Goal: Find specific page/section: Locate a particular part of the current website

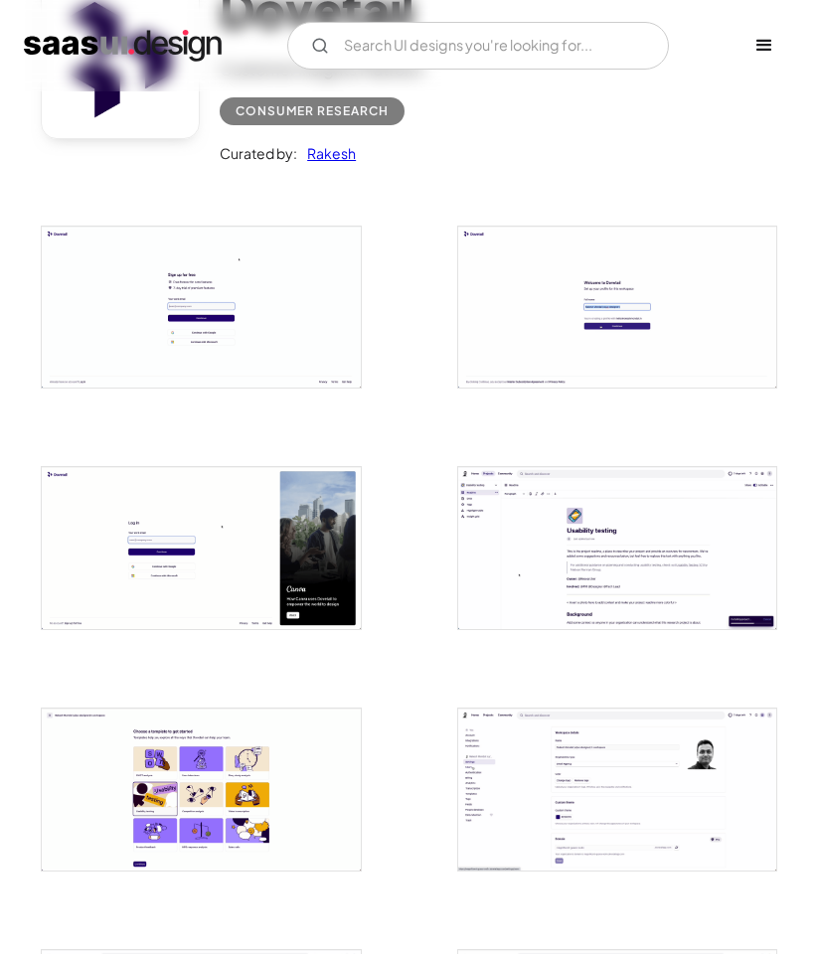
scroll to position [596, 0]
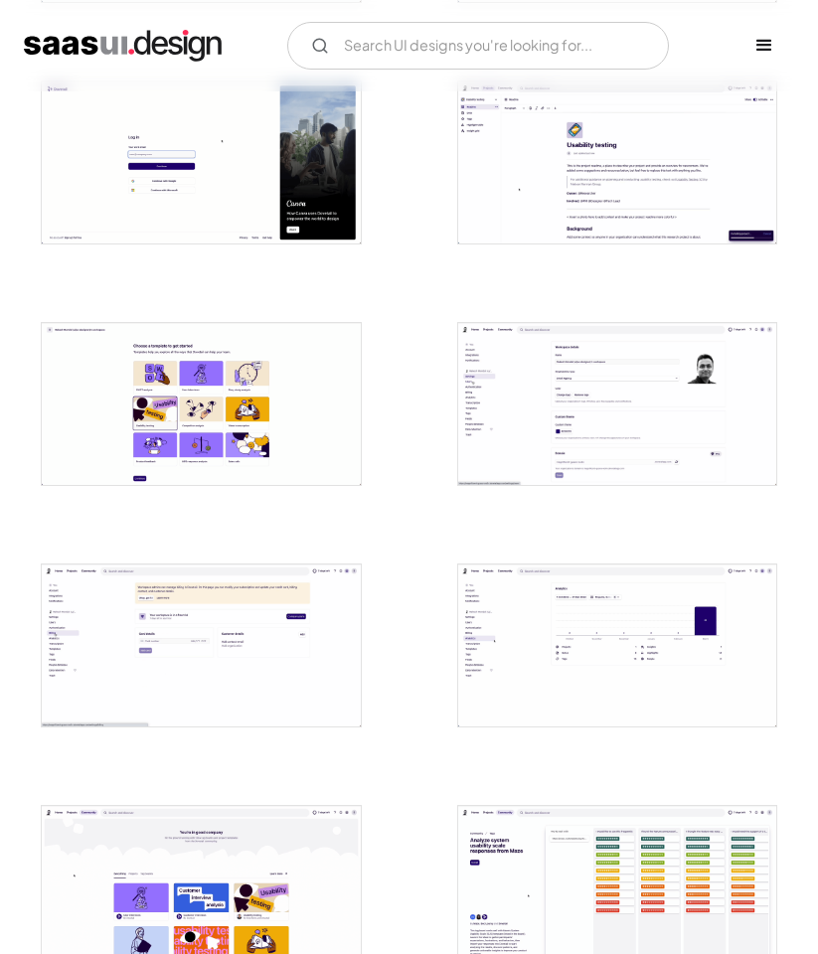
click at [600, 132] on img "open lightbox" at bounding box center [617, 162] width 318 height 162
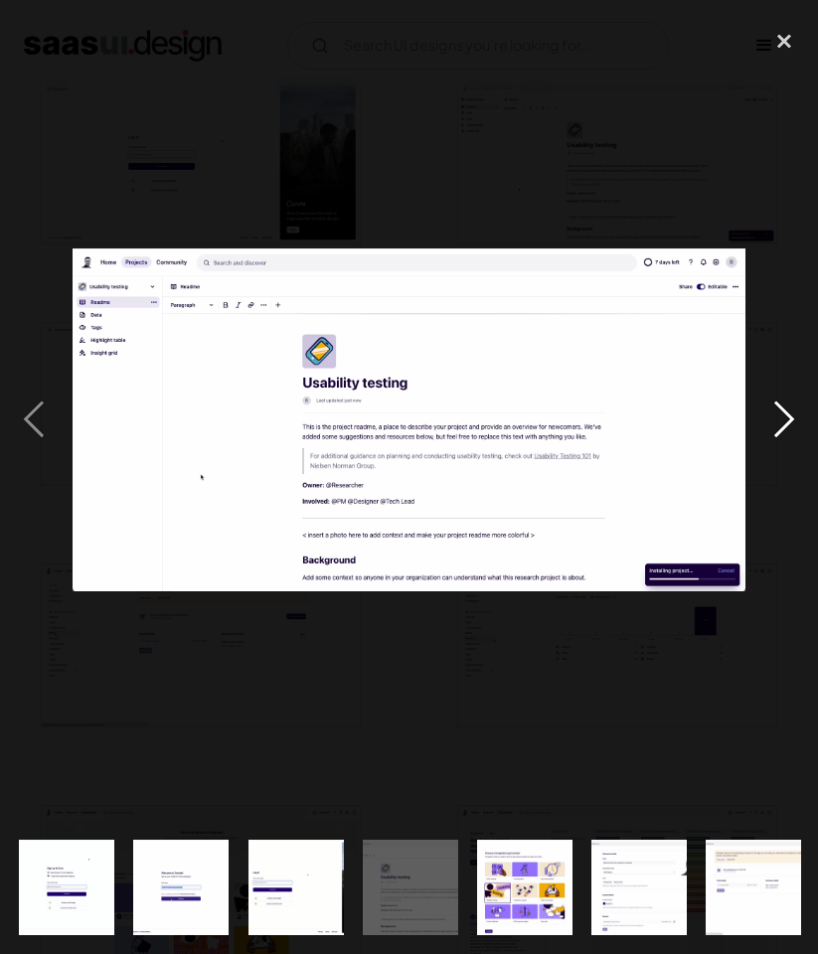
click at [784, 417] on div "next image" at bounding box center [784, 419] width 68 height 801
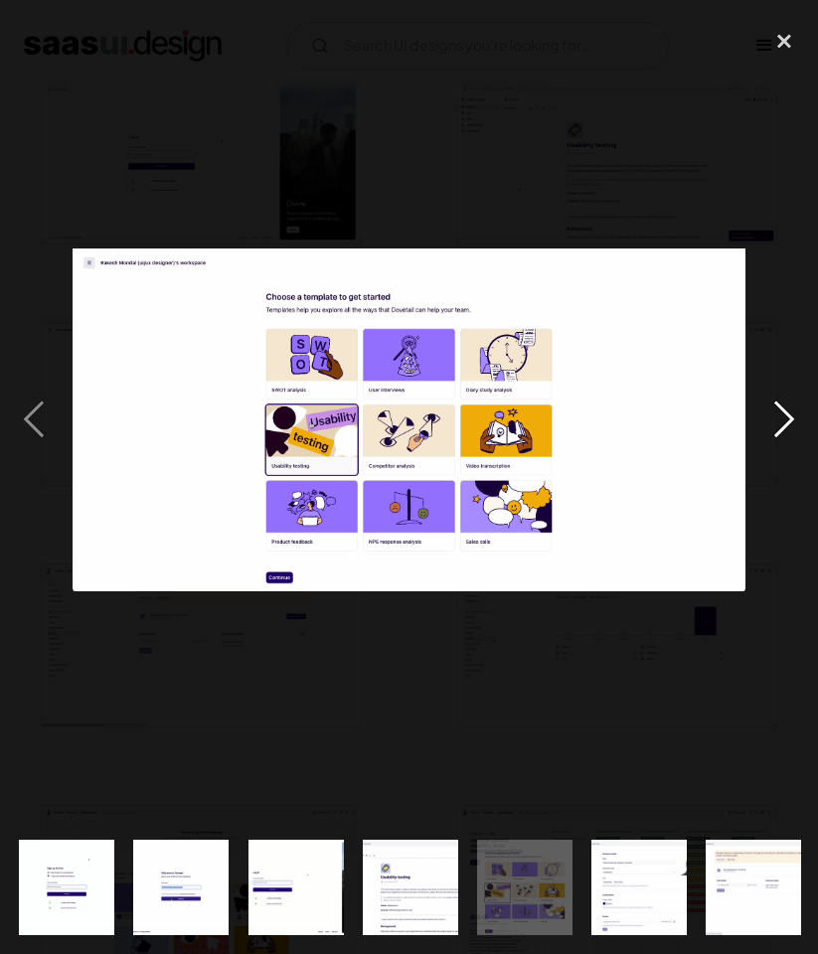
click at [784, 417] on div "next image" at bounding box center [784, 419] width 68 height 801
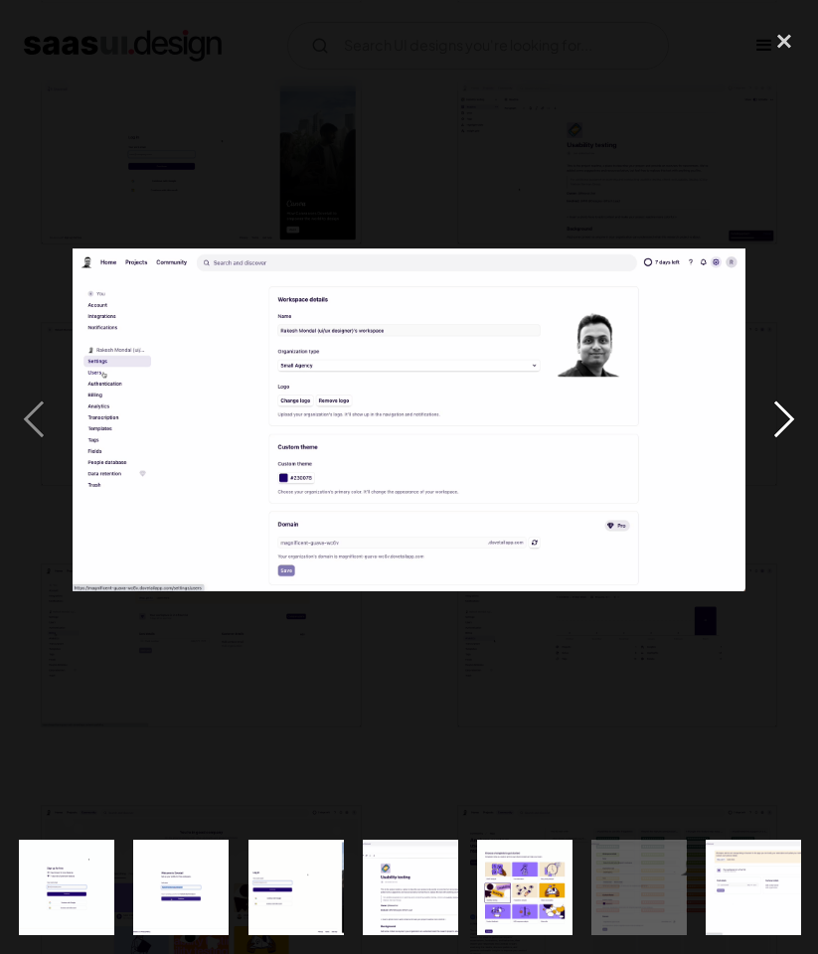
click at [784, 417] on div "next image" at bounding box center [784, 419] width 68 height 801
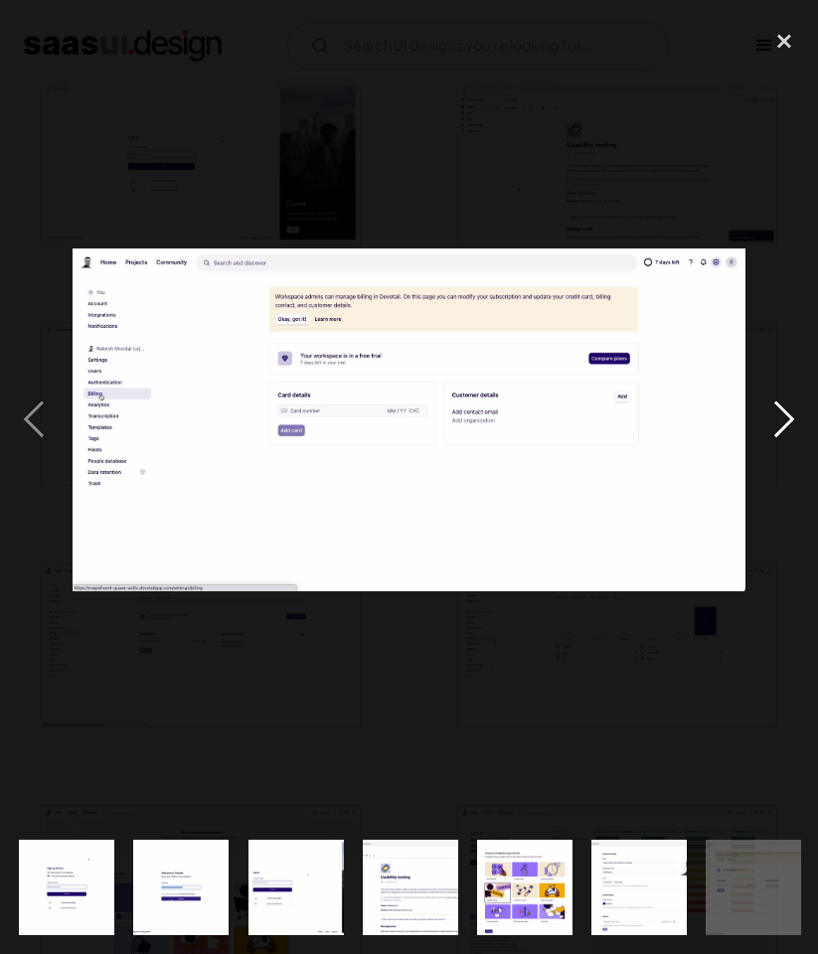
click at [784, 417] on div "next image" at bounding box center [784, 419] width 68 height 801
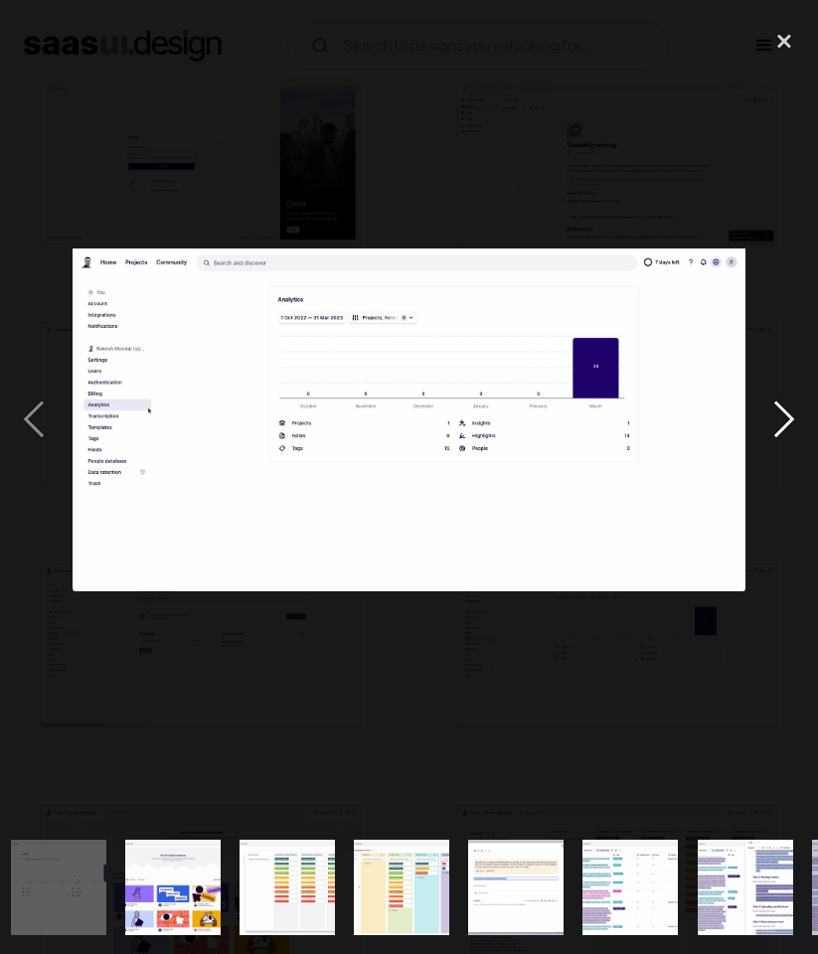
scroll to position [0, 811]
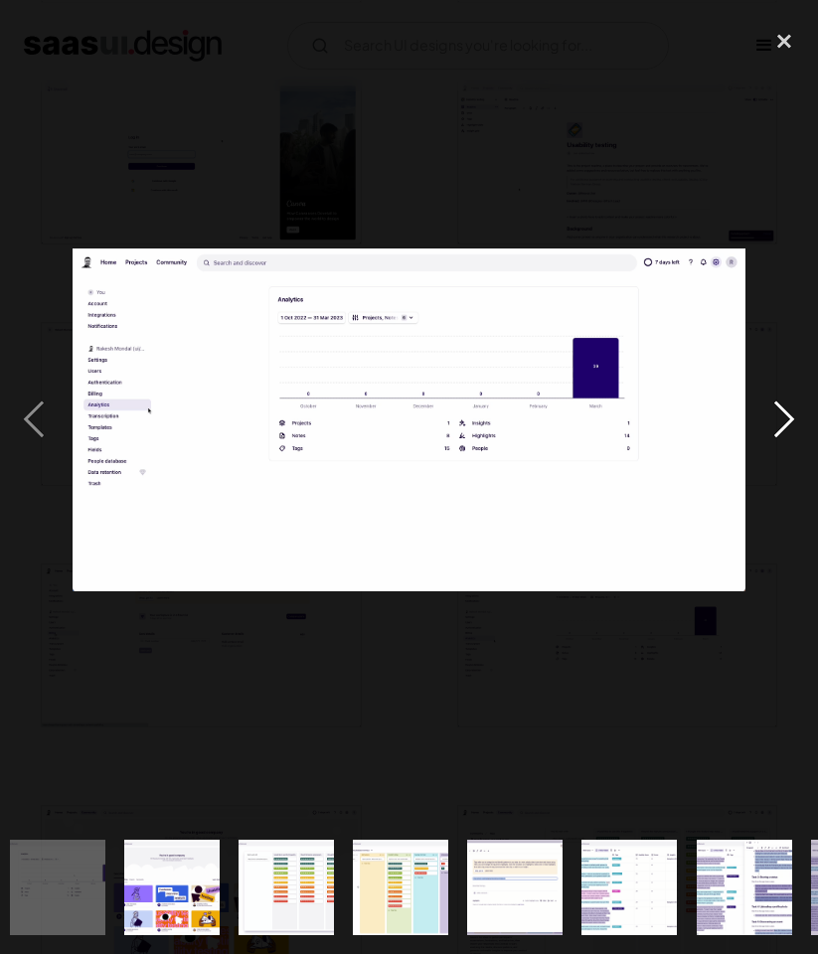
click at [784, 417] on div "next image" at bounding box center [784, 419] width 68 height 801
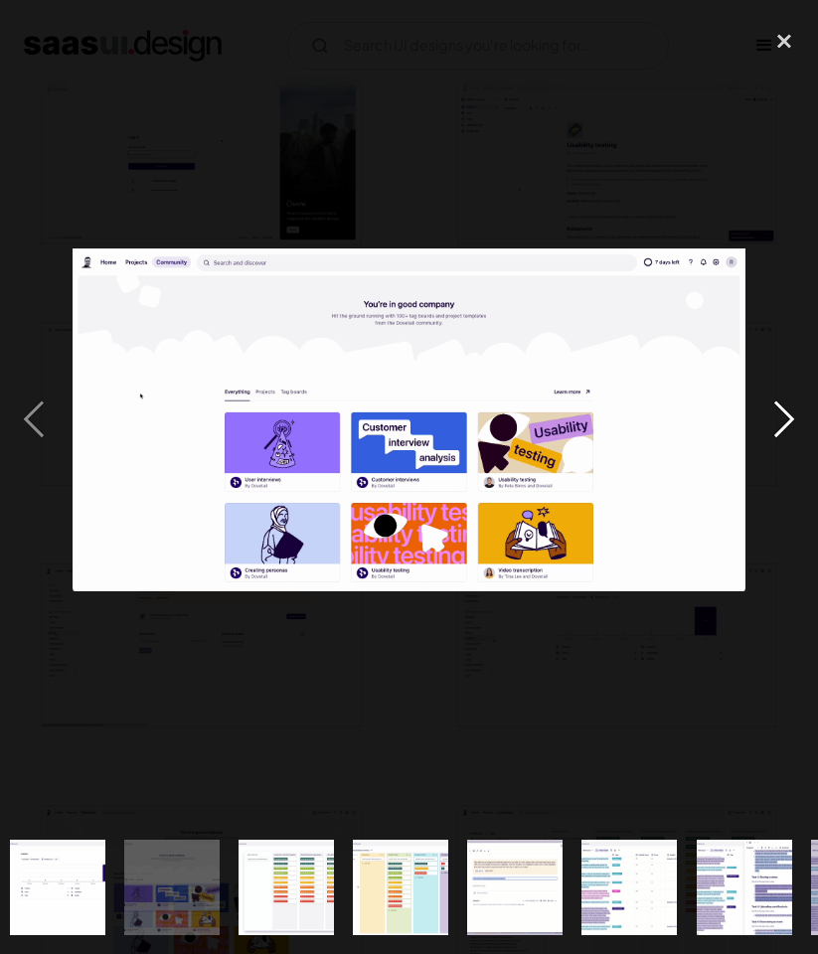
click at [784, 417] on div "next image" at bounding box center [784, 419] width 68 height 801
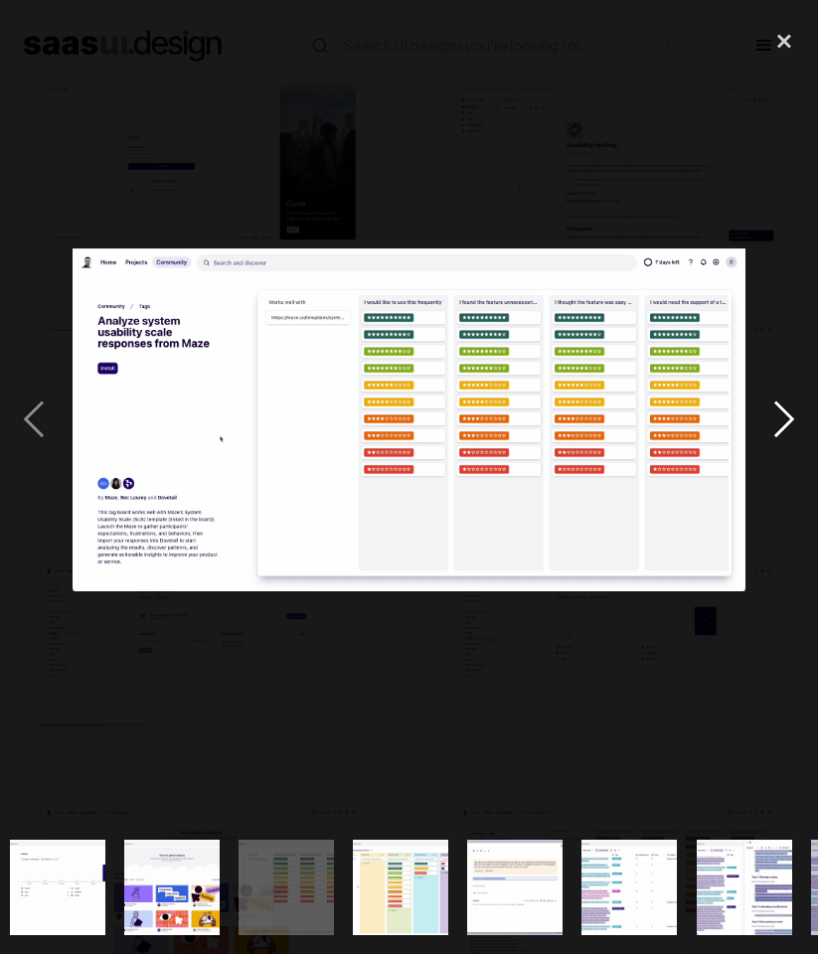
click at [784, 417] on div "next image" at bounding box center [784, 419] width 68 height 801
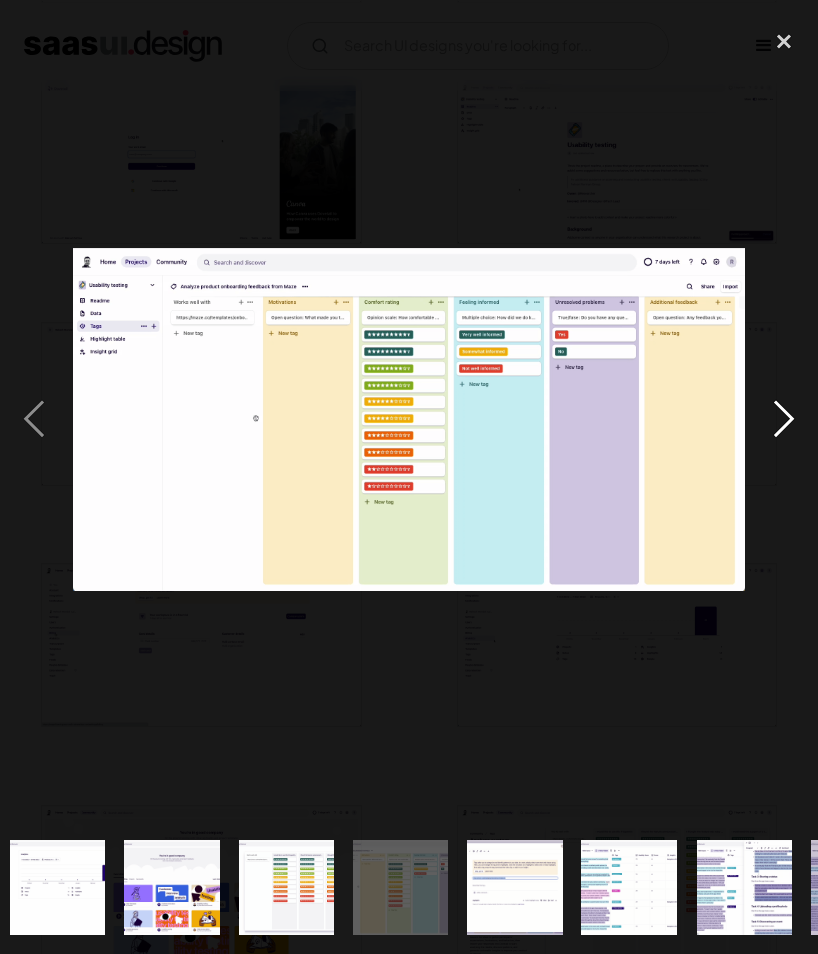
click at [784, 417] on div "next image" at bounding box center [784, 419] width 68 height 801
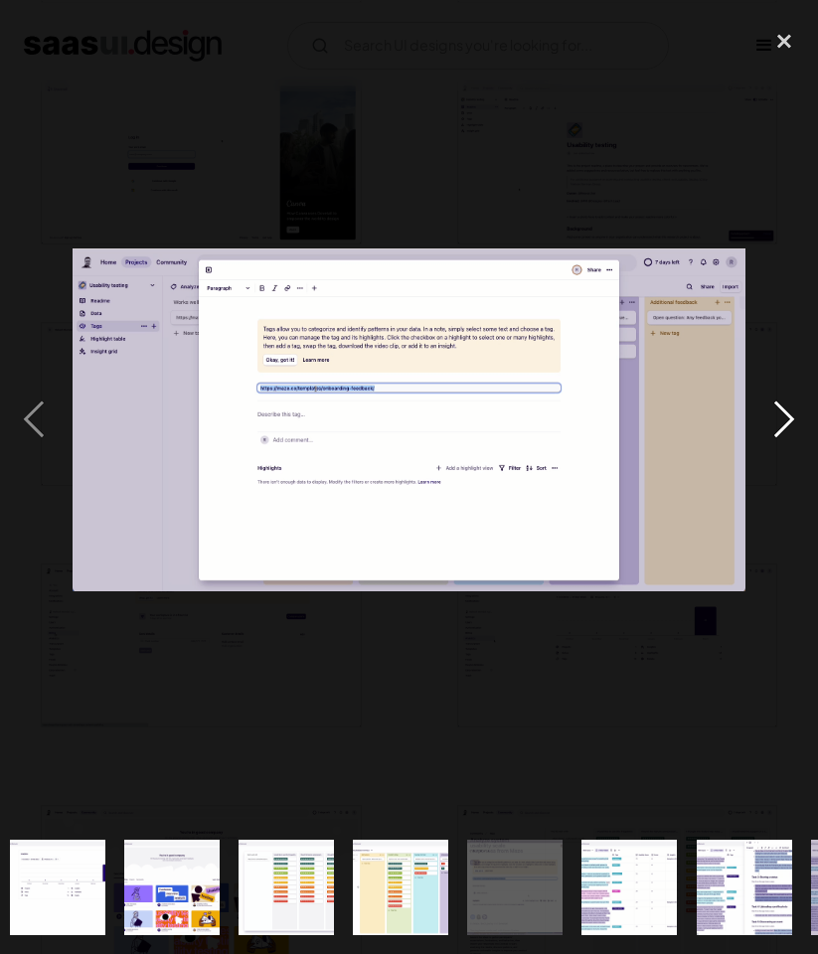
click at [784, 417] on div "next image" at bounding box center [784, 419] width 68 height 801
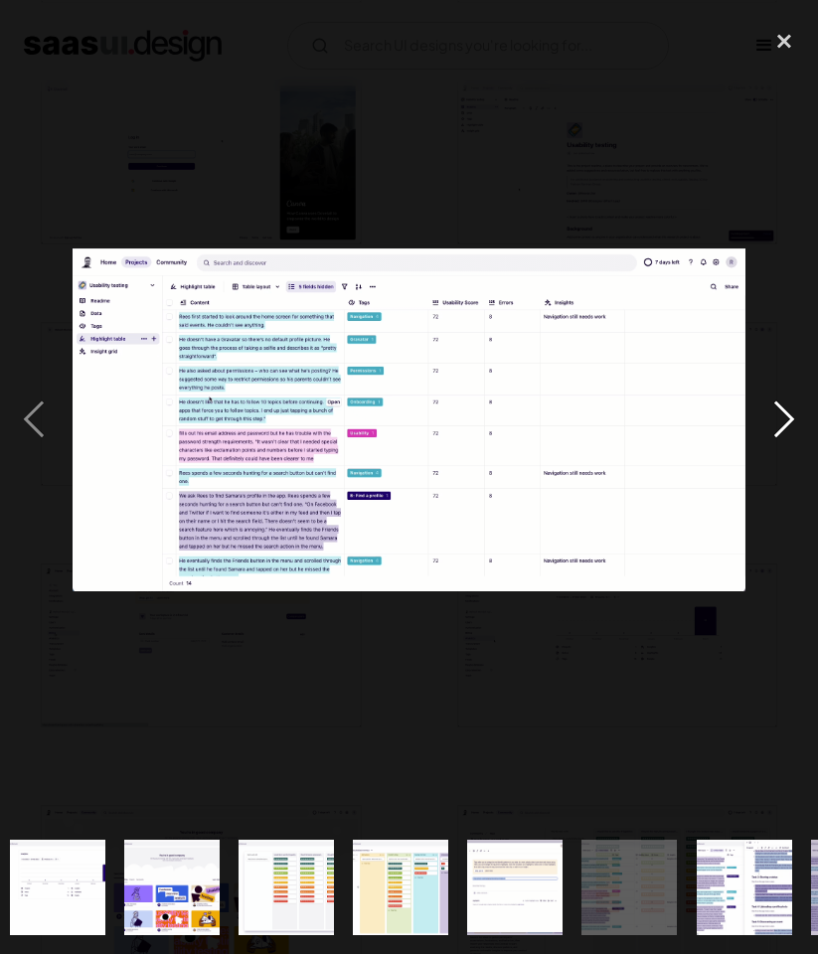
click at [784, 417] on div "next image" at bounding box center [784, 419] width 68 height 801
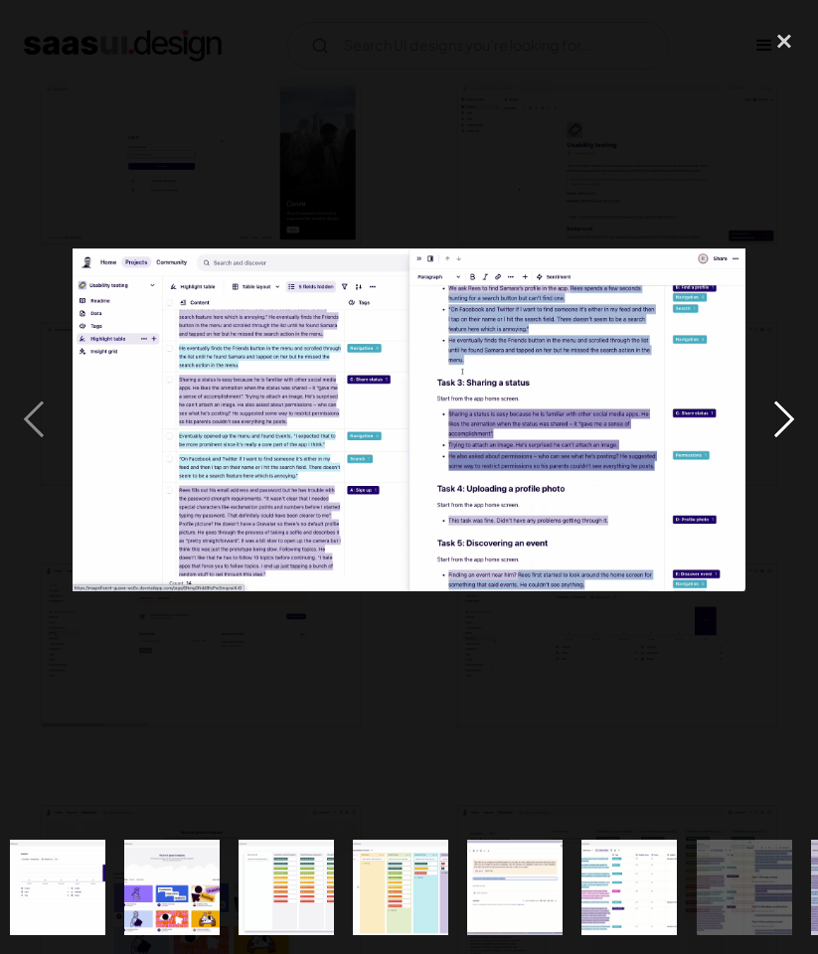
click at [784, 417] on div "next image" at bounding box center [784, 419] width 68 height 801
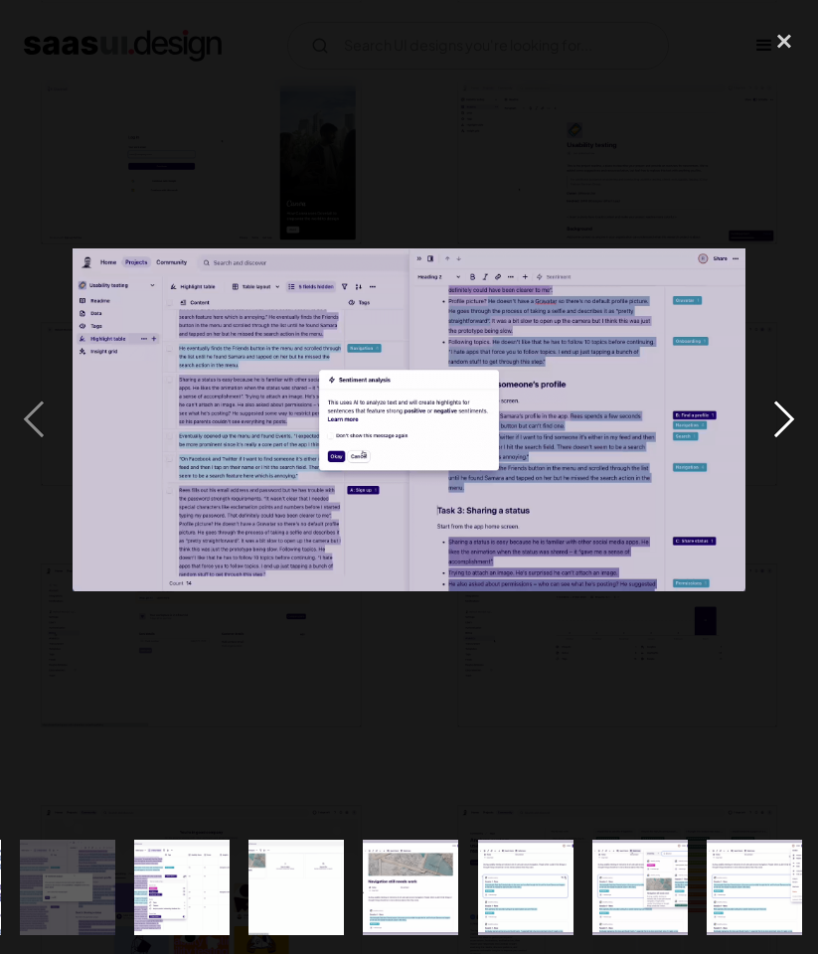
scroll to position [0, 1612]
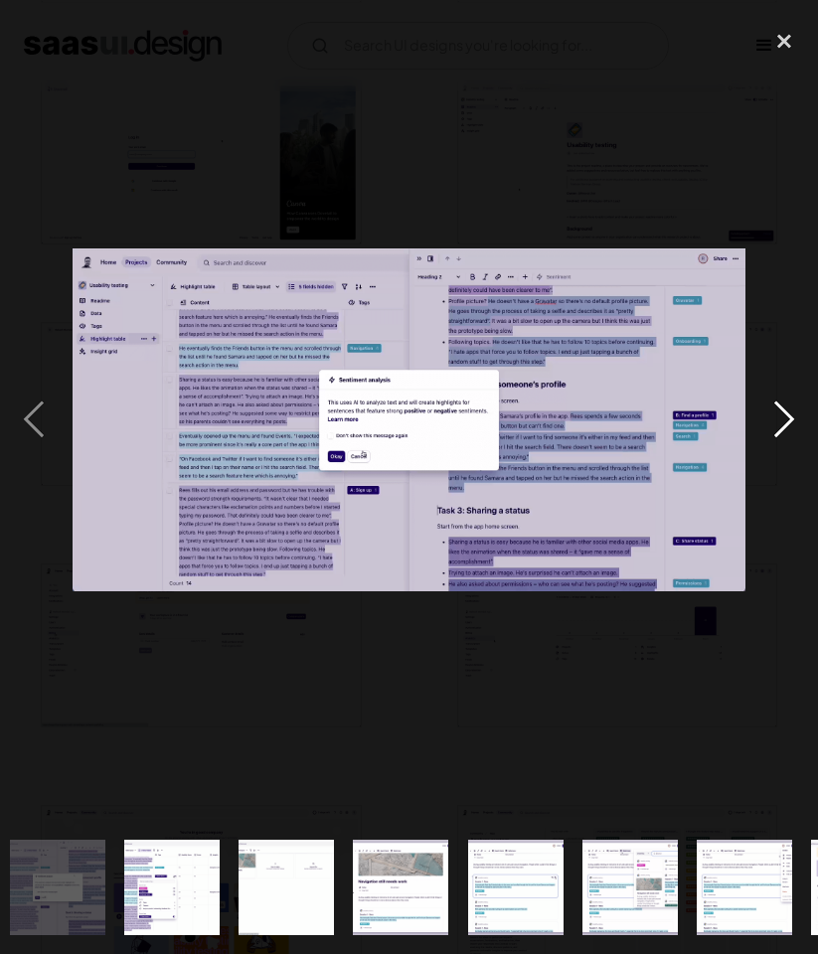
click at [784, 417] on div "next image" at bounding box center [784, 419] width 68 height 801
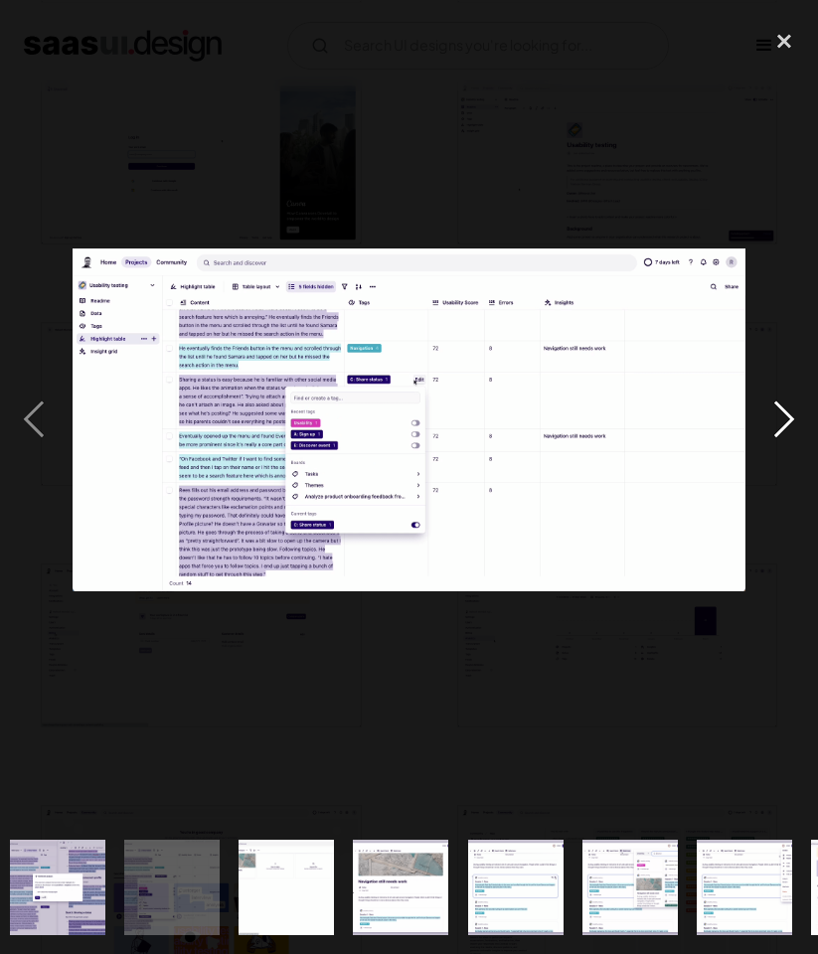
click at [784, 417] on div "next image" at bounding box center [784, 419] width 68 height 801
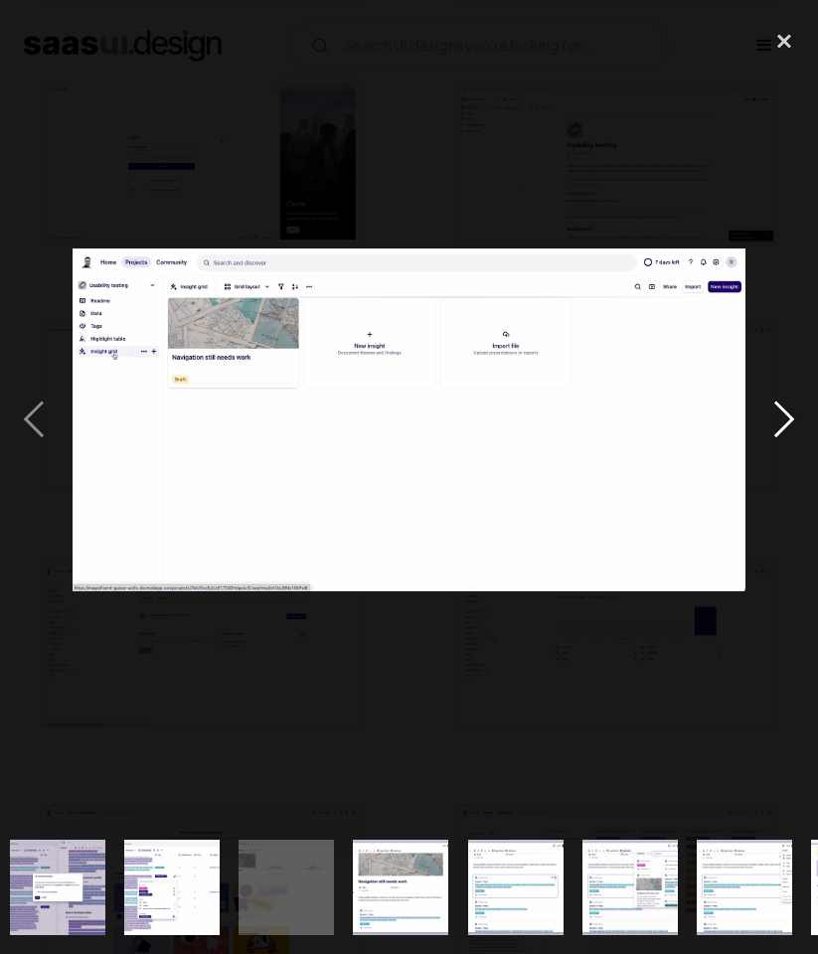
click at [784, 417] on div "next image" at bounding box center [784, 419] width 68 height 801
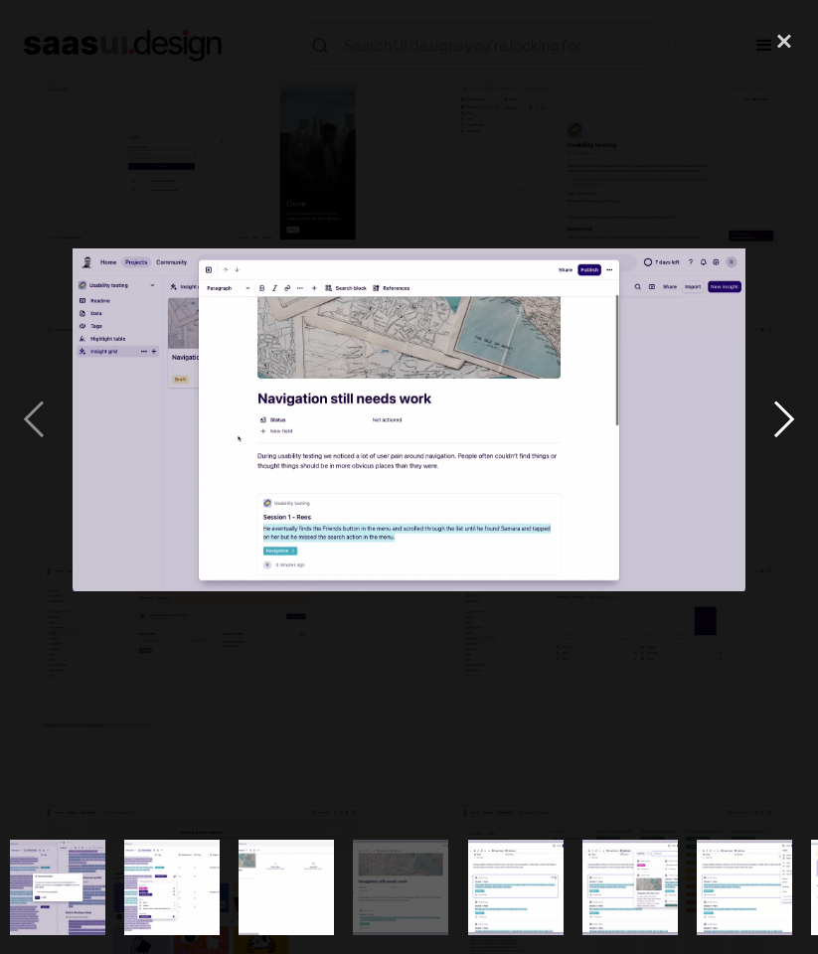
click at [784, 417] on div "next image" at bounding box center [784, 419] width 68 height 801
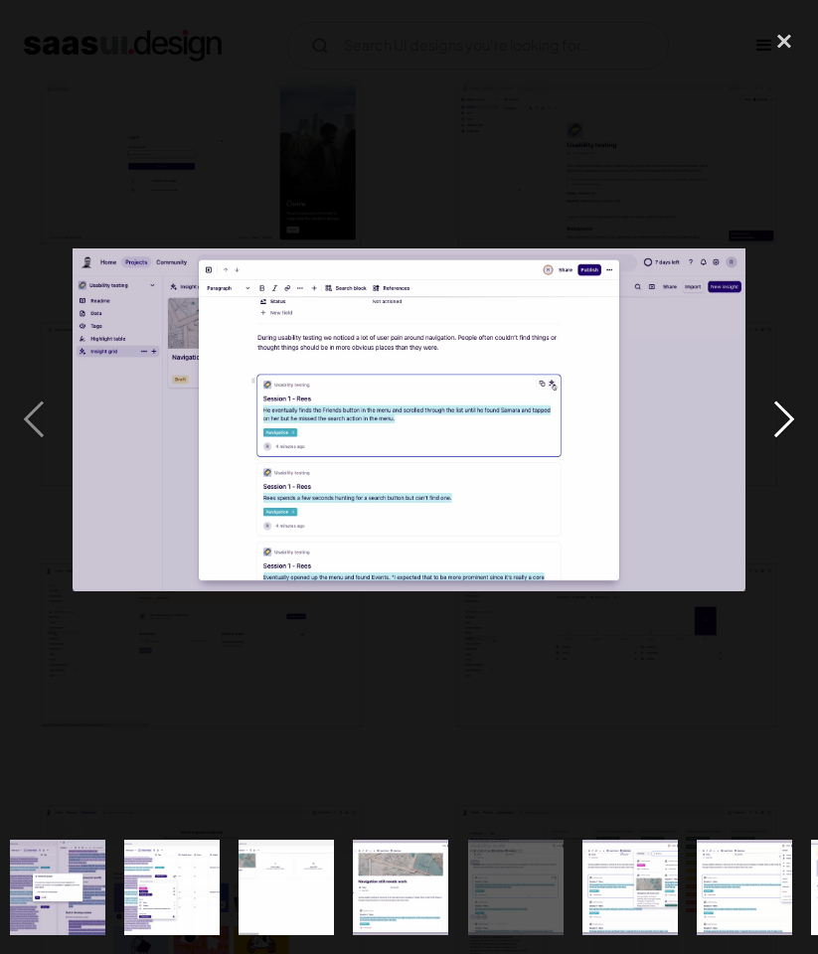
click at [784, 417] on div "next image" at bounding box center [784, 419] width 68 height 801
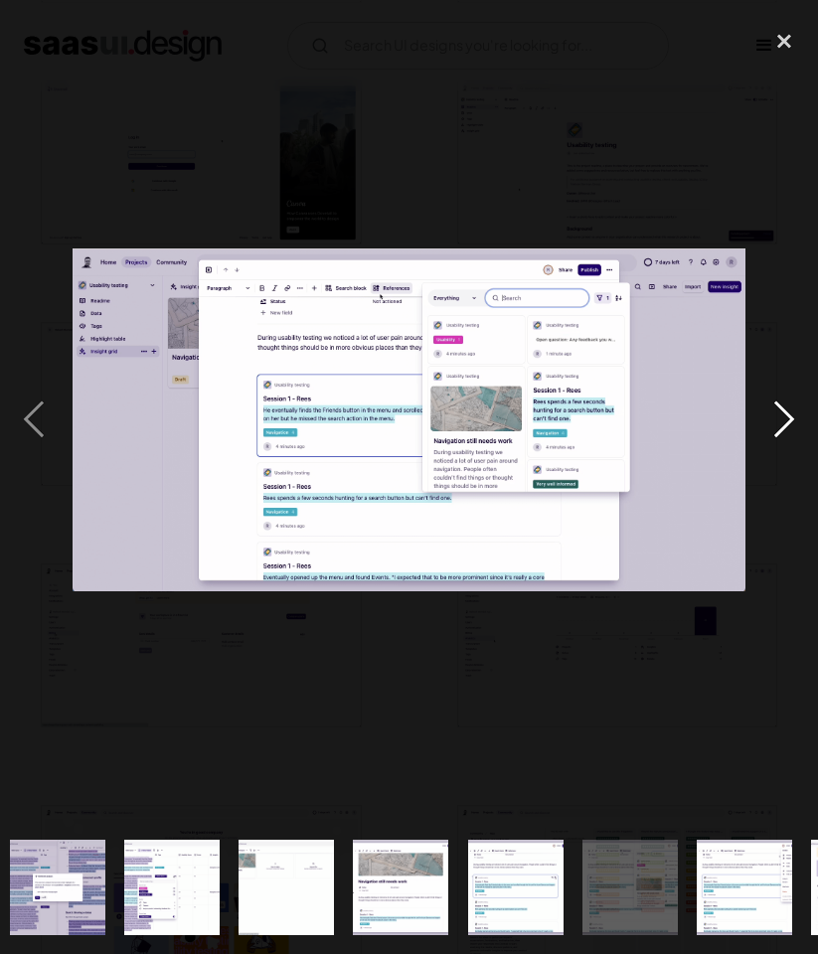
click at [784, 417] on div "next image" at bounding box center [784, 419] width 68 height 801
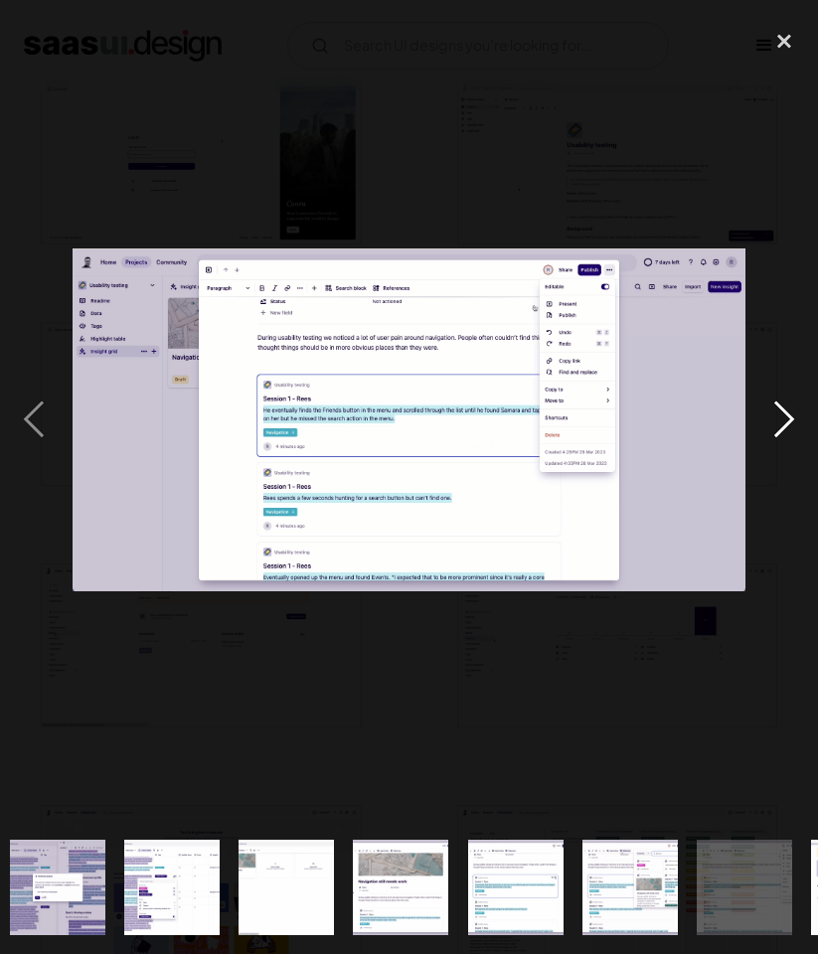
click at [784, 417] on div "next image" at bounding box center [784, 419] width 68 height 801
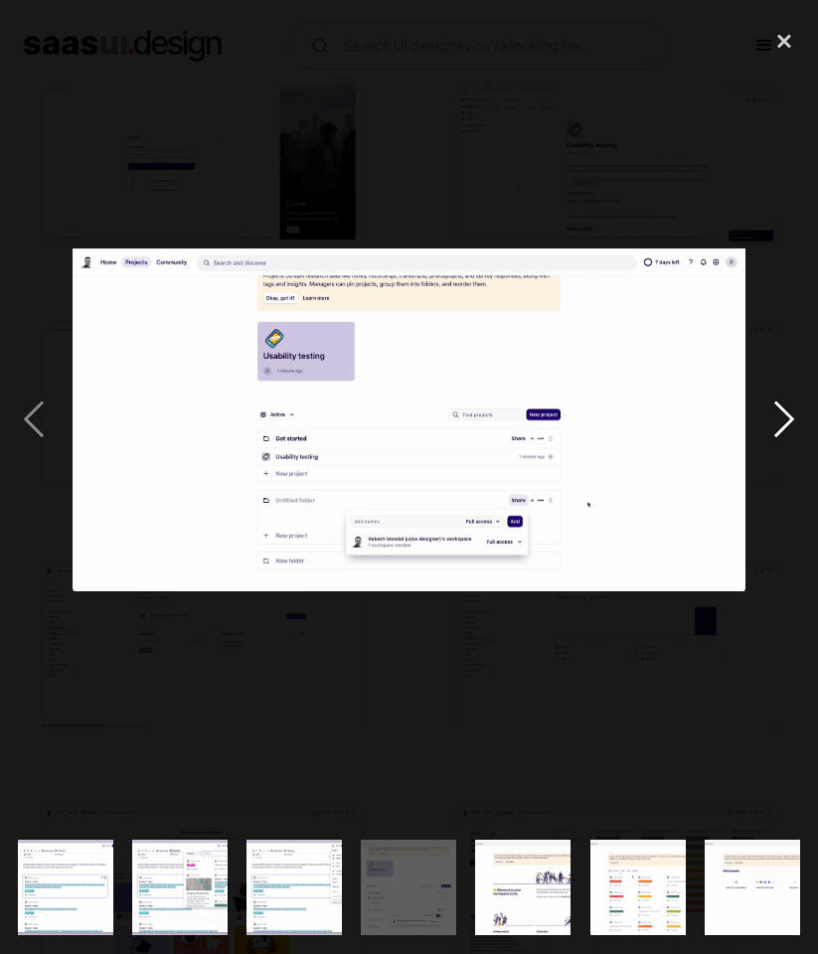
scroll to position [0, 2063]
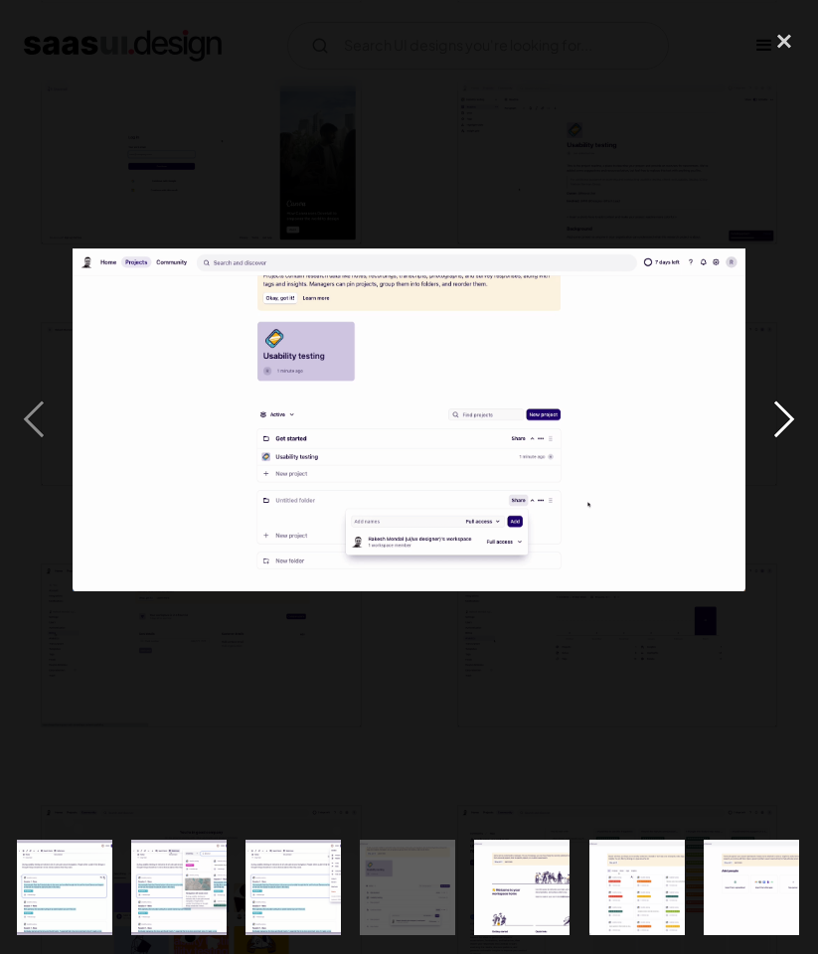
click at [784, 417] on div "next image" at bounding box center [784, 419] width 68 height 801
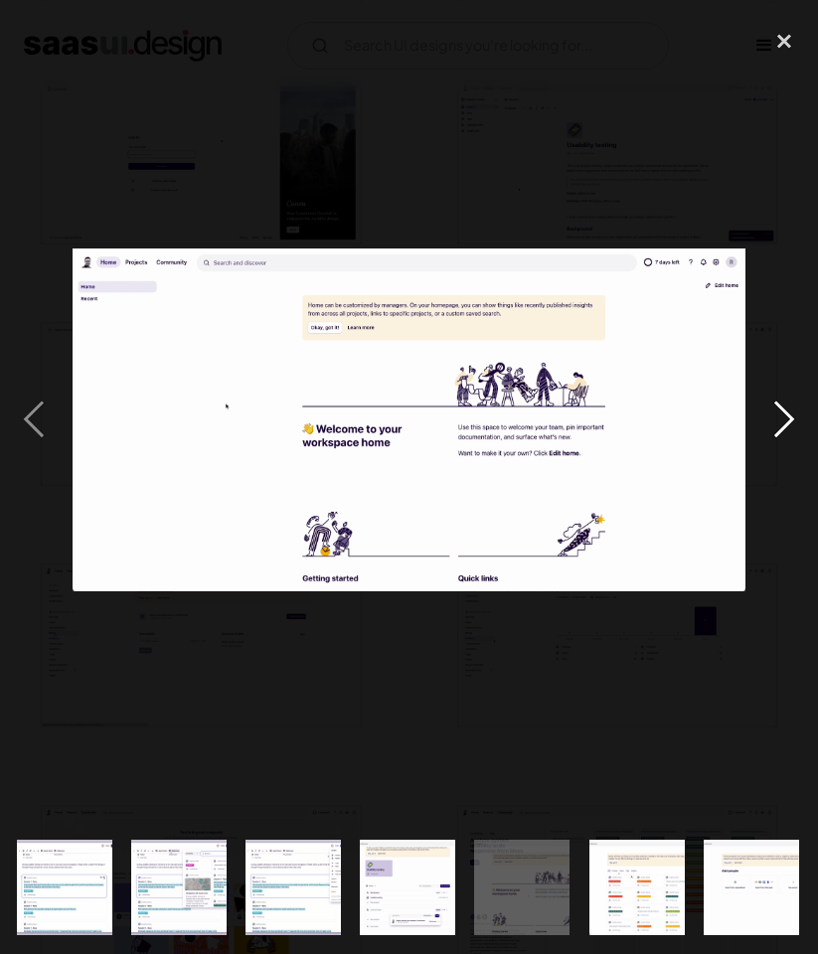
click at [784, 417] on div "next image" at bounding box center [784, 419] width 68 height 801
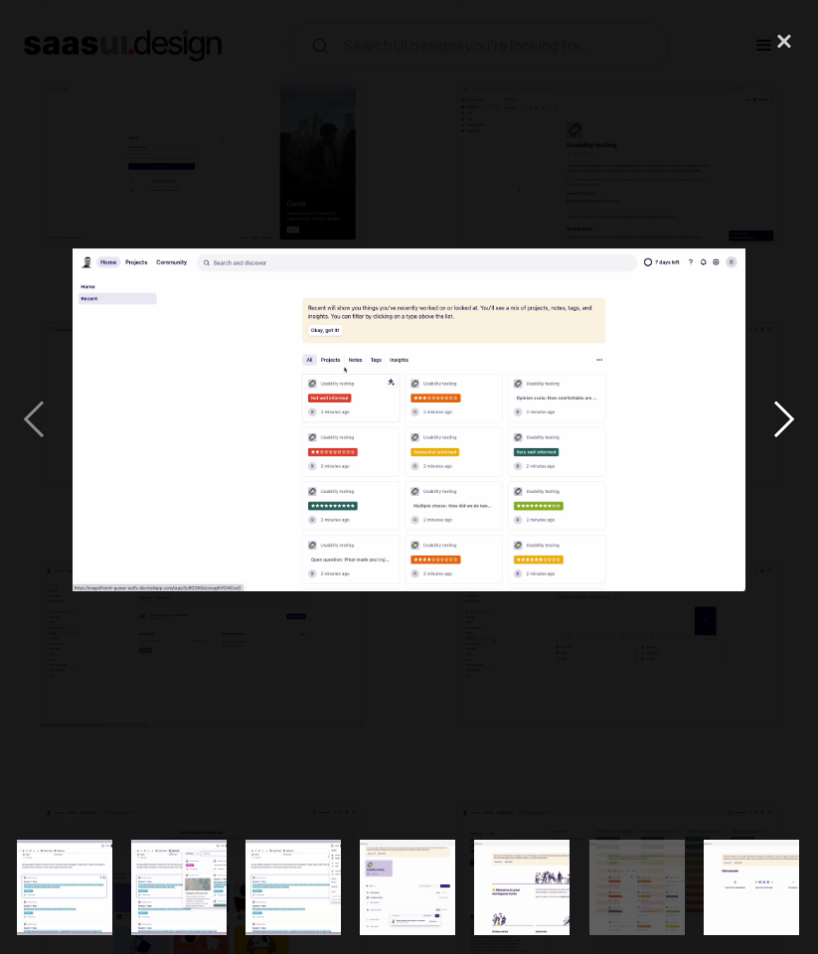
click at [802, 431] on div "next image" at bounding box center [784, 419] width 68 height 801
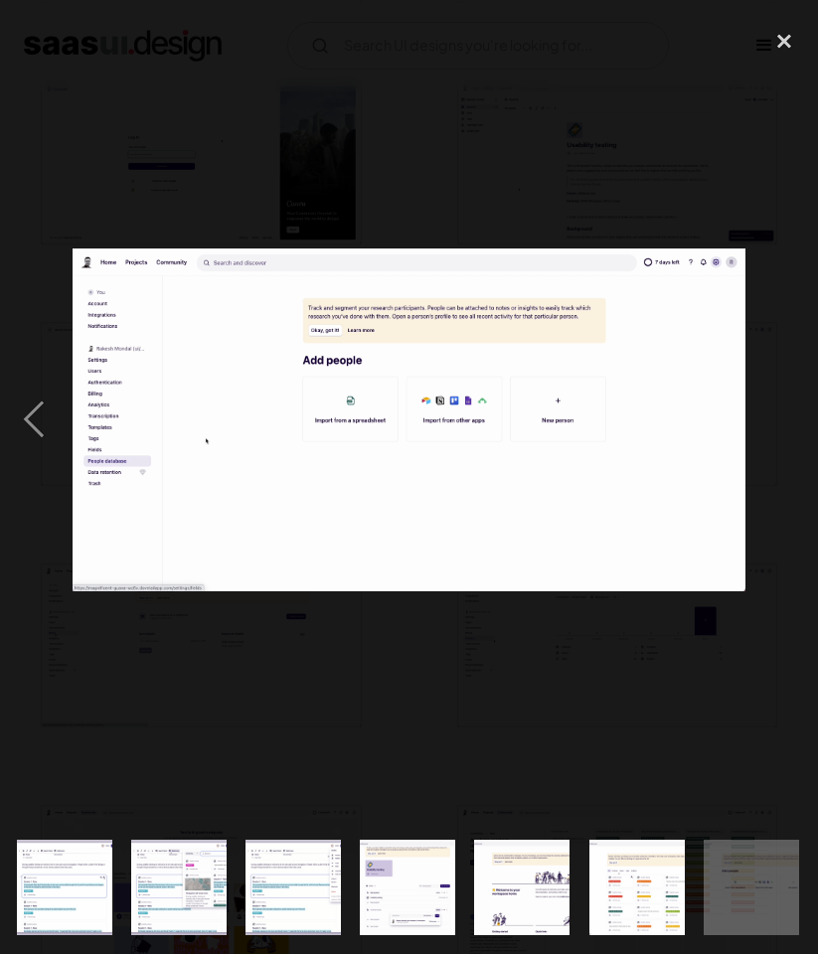
click at [796, 428] on div "next image" at bounding box center [784, 419] width 68 height 801
click at [36, 420] on div "previous image" at bounding box center [34, 419] width 68 height 801
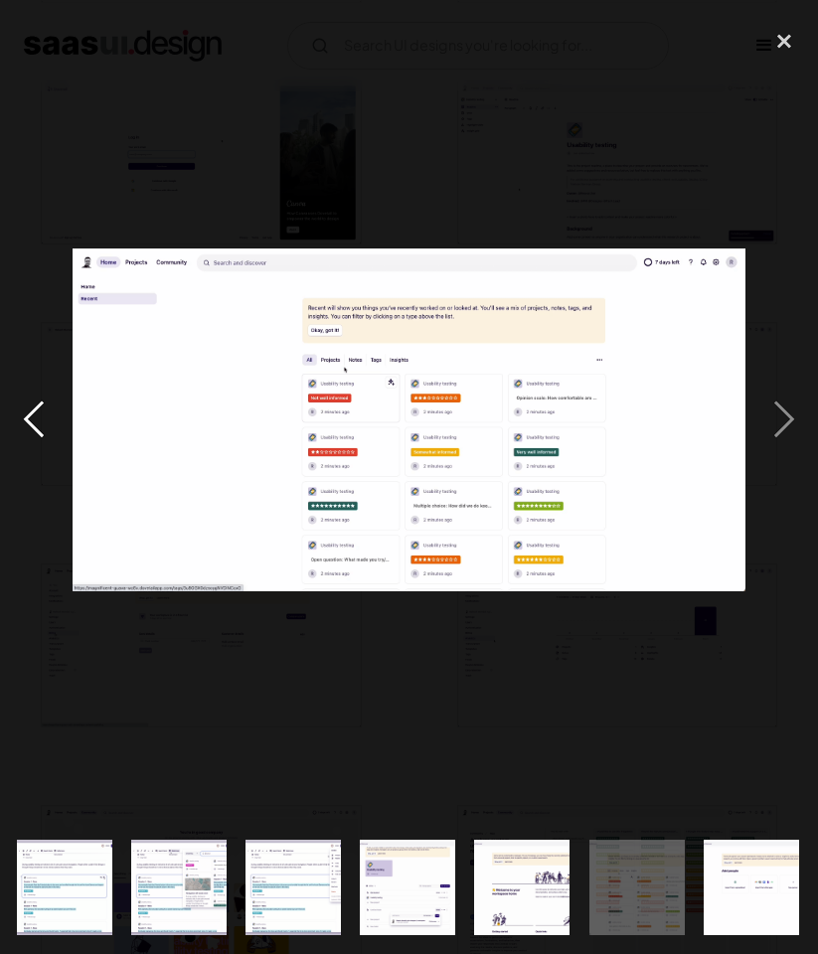
click at [36, 420] on div "previous image" at bounding box center [34, 419] width 68 height 801
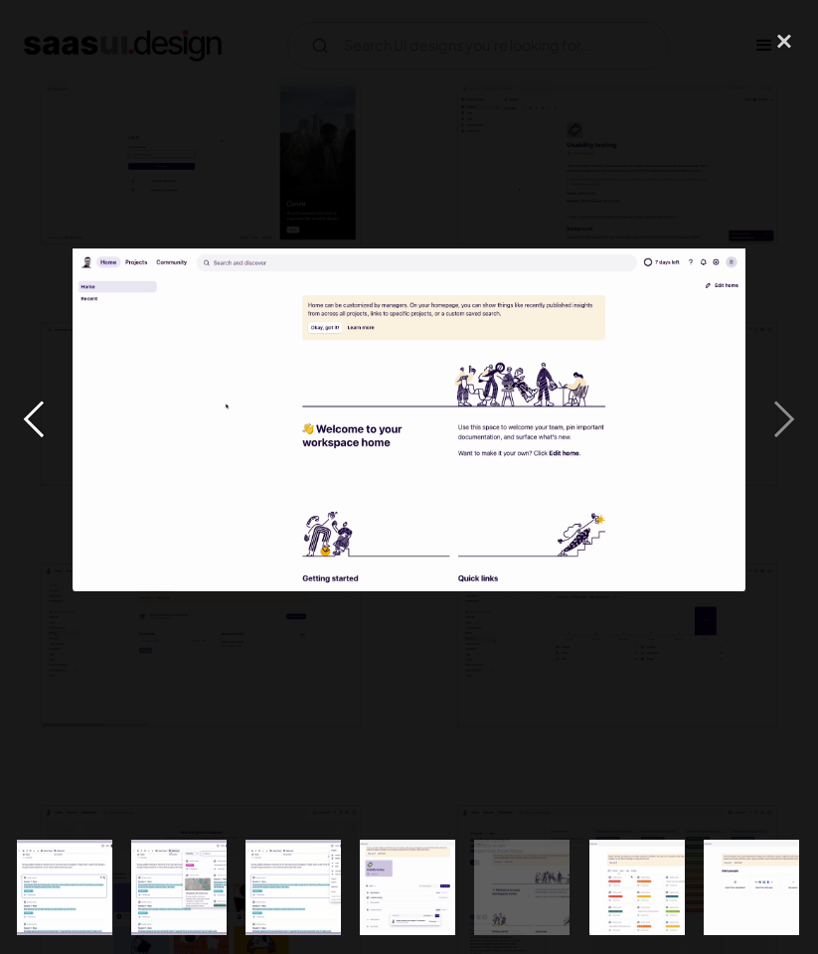
click at [36, 420] on div "previous image" at bounding box center [34, 419] width 68 height 801
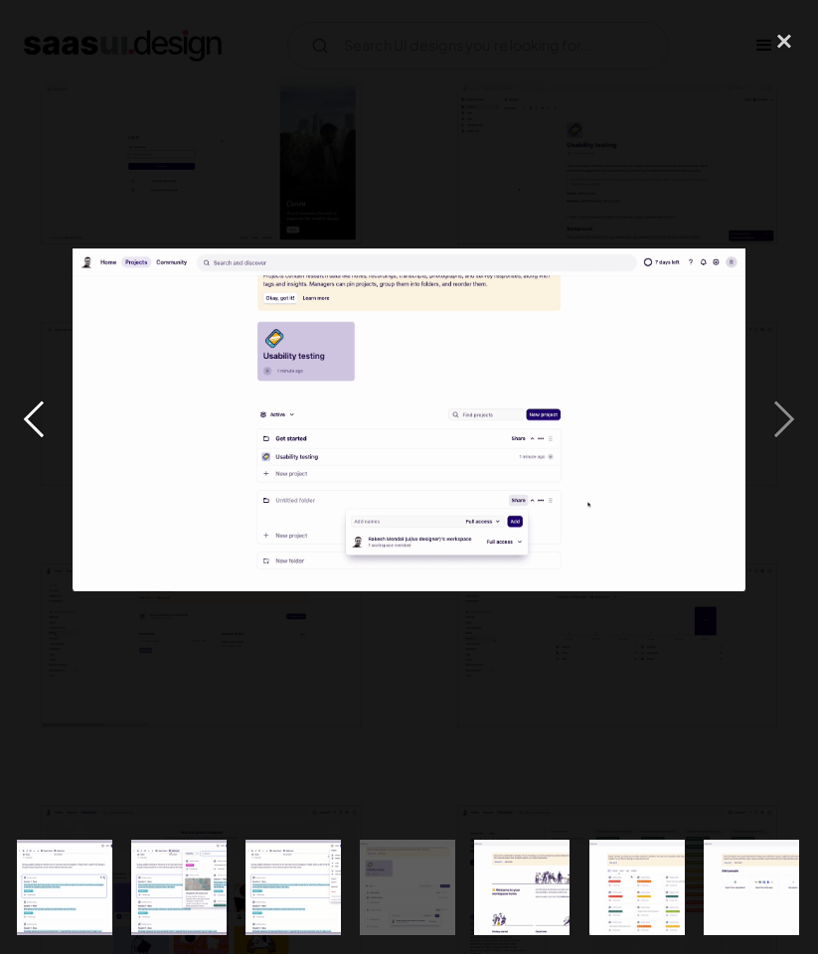
click at [36, 420] on div "previous image" at bounding box center [34, 419] width 68 height 801
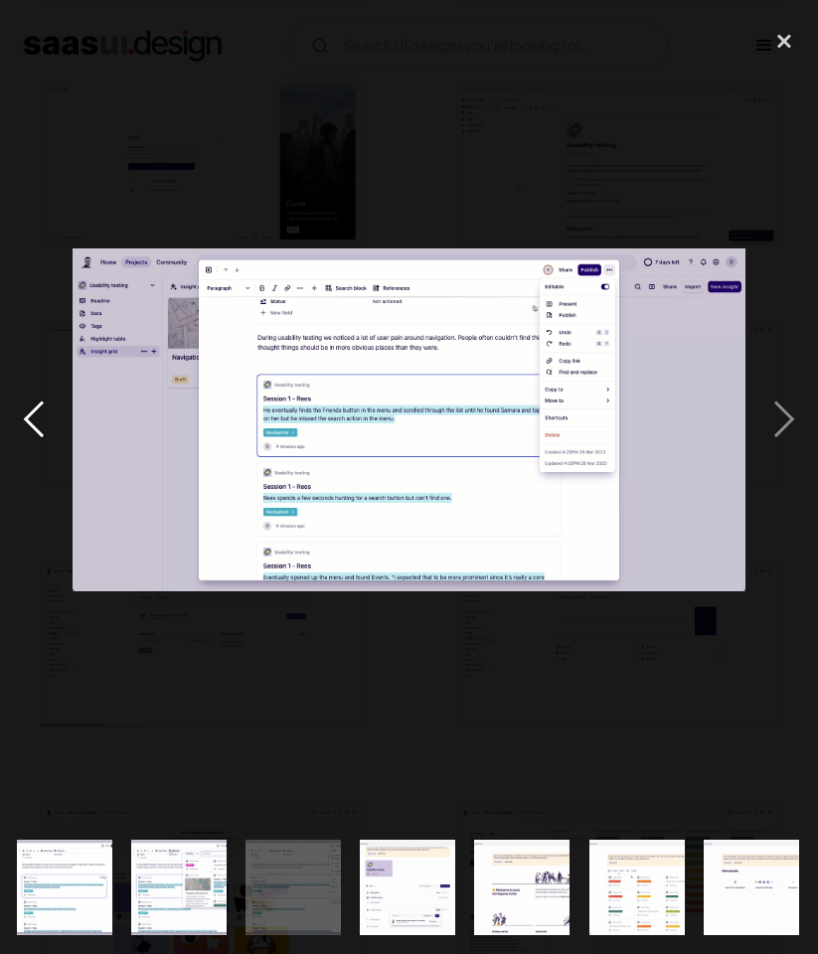
click at [36, 420] on div "previous image" at bounding box center [34, 419] width 68 height 801
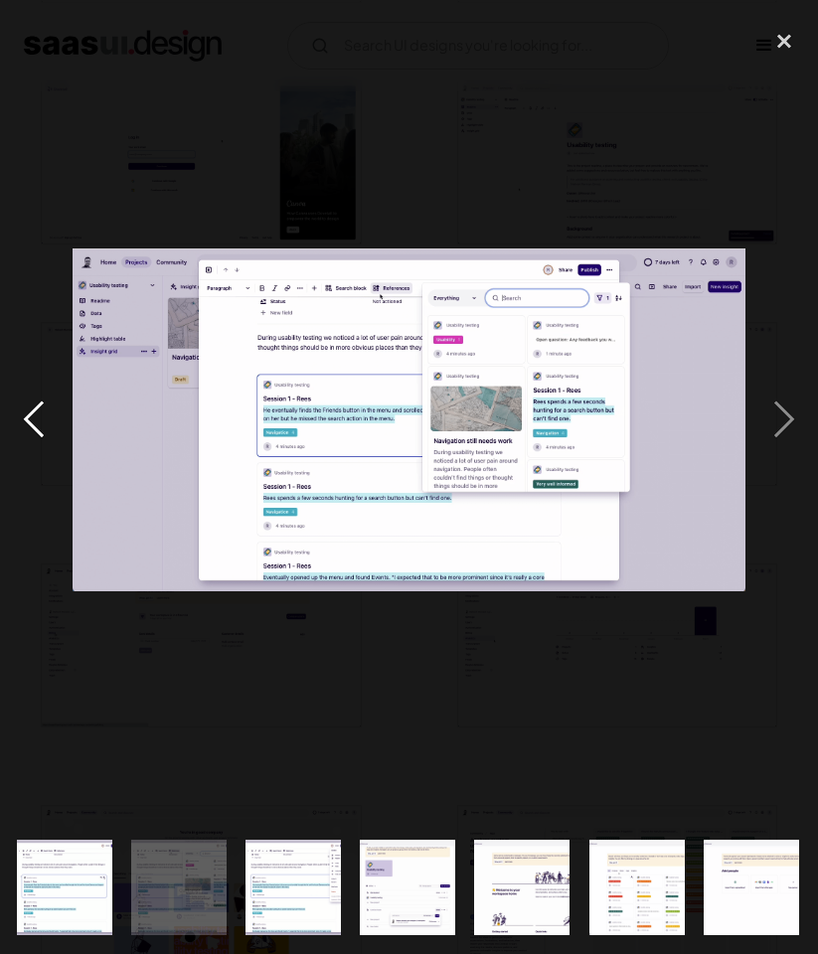
click at [33, 416] on div "previous image" at bounding box center [34, 419] width 68 height 801
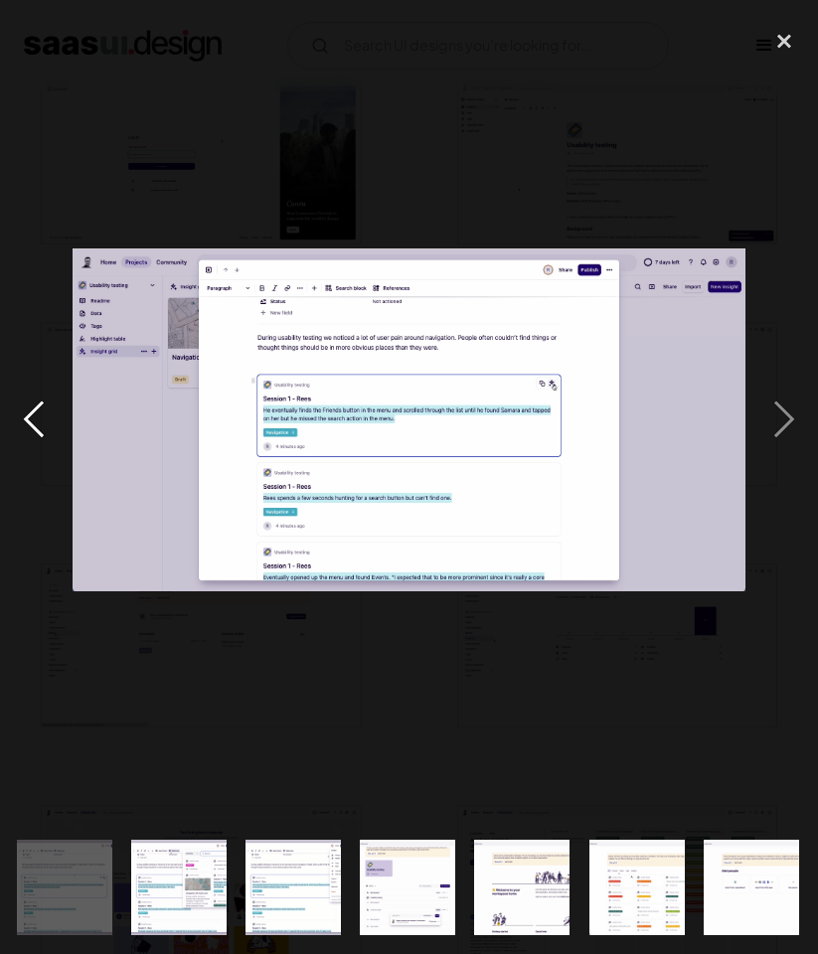
click at [33, 416] on div "previous image" at bounding box center [34, 419] width 68 height 801
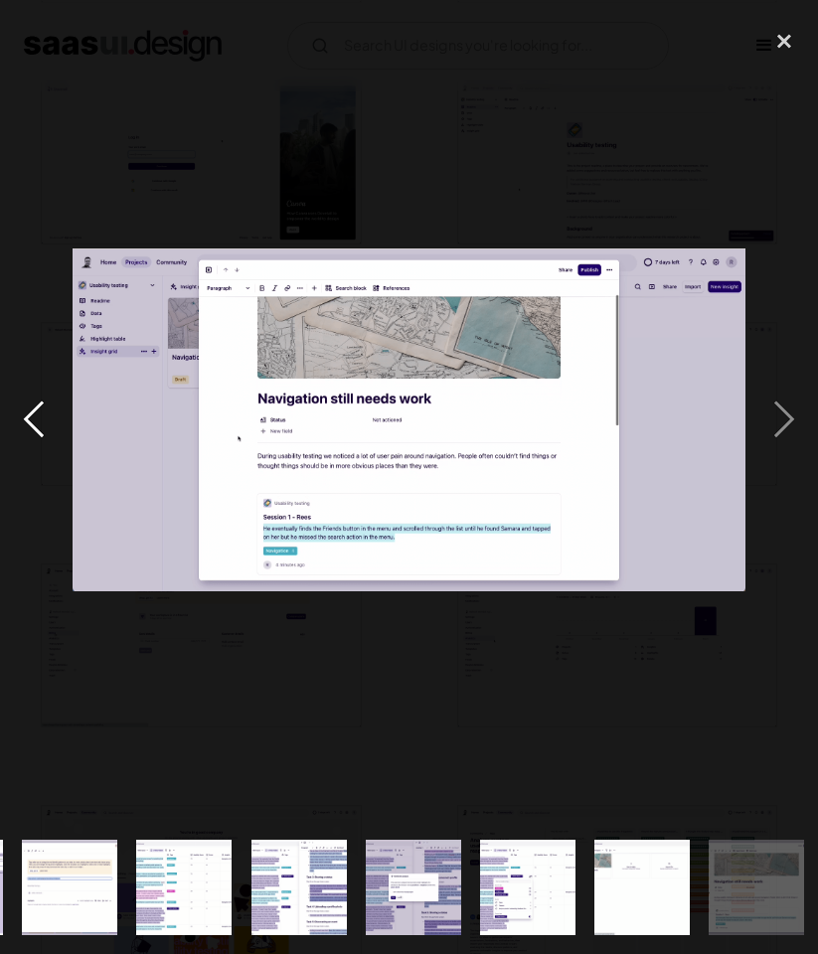
scroll to position [0, 1252]
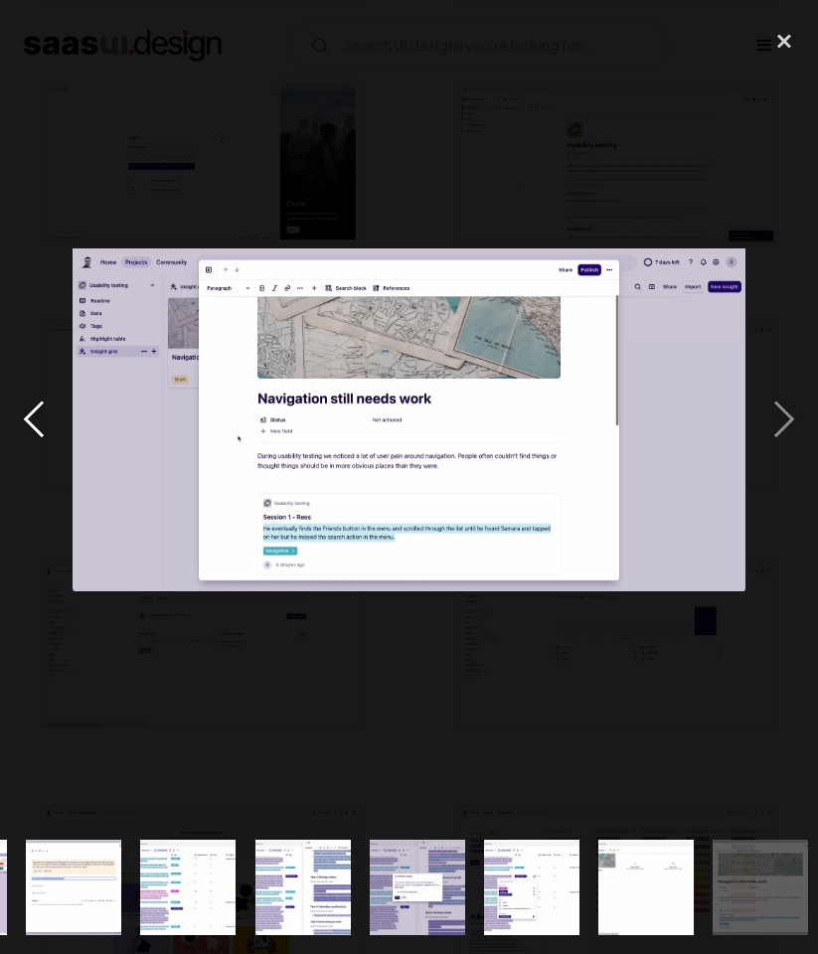
click at [33, 416] on div "previous image" at bounding box center [34, 419] width 68 height 801
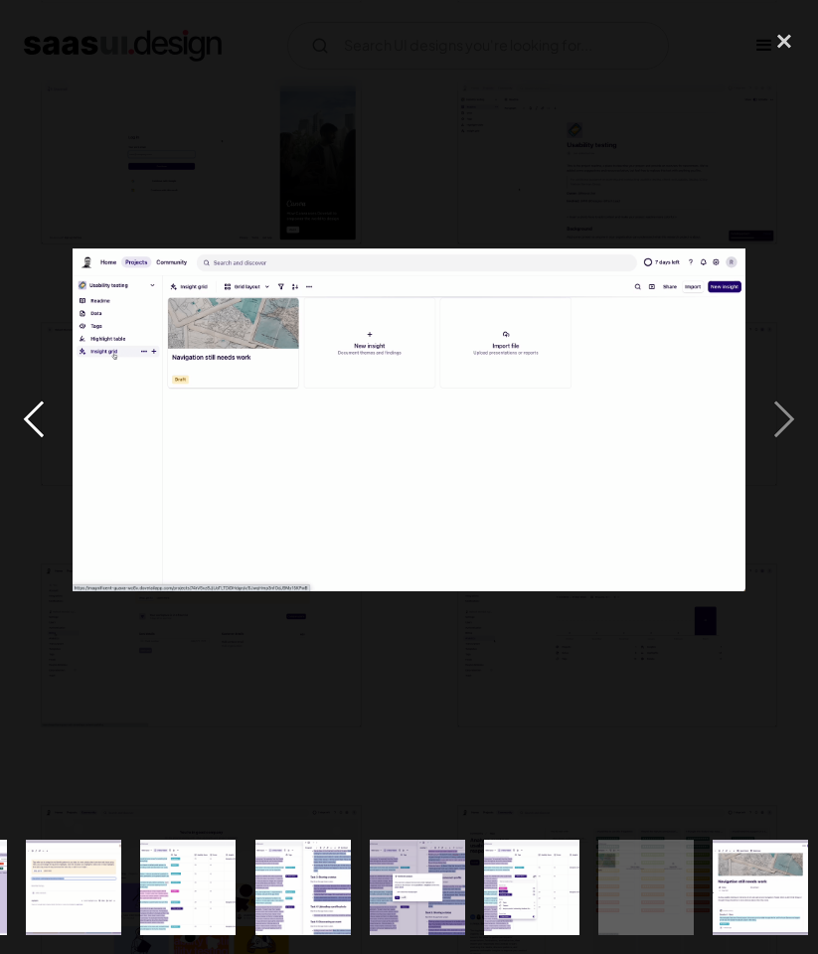
click at [33, 416] on div "previous image" at bounding box center [34, 419] width 68 height 801
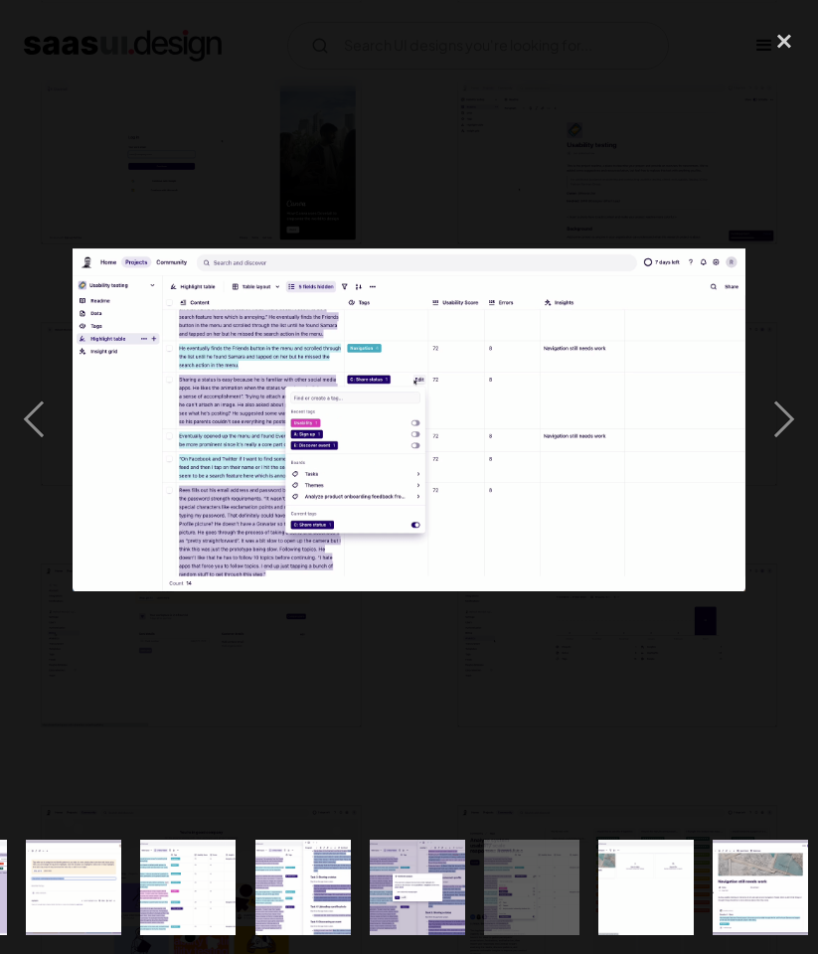
click at [393, 185] on div at bounding box center [409, 419] width 818 height 801
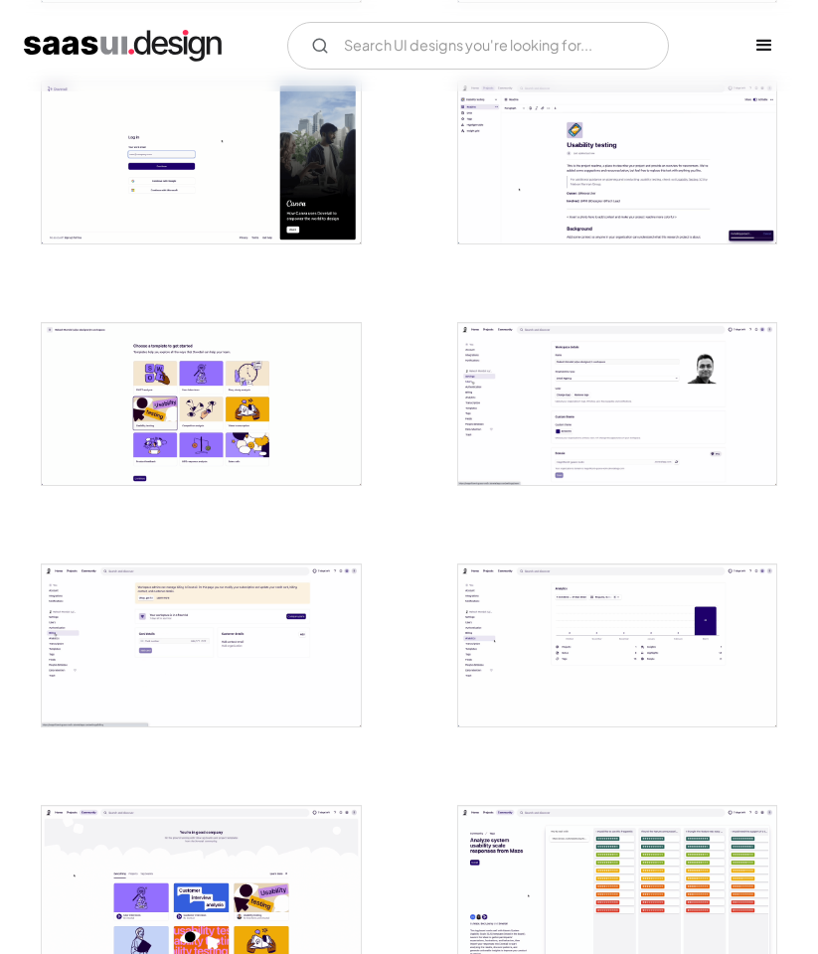
scroll to position [0, 0]
click at [381, 49] on input "Email Form" at bounding box center [478, 46] width 382 height 48
click at [402, 58] on input "nvivo" at bounding box center [478, 46] width 382 height 48
type input "n"
